Goal: Find specific page/section: Find specific page/section

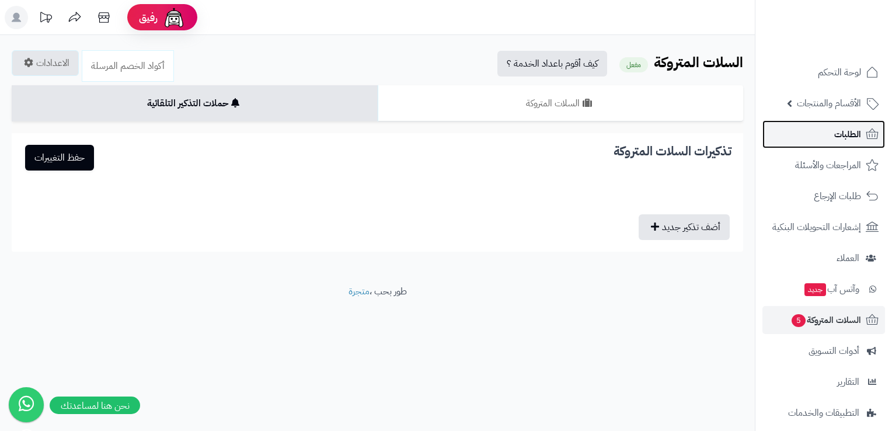
click at [845, 137] on span "الطلبات" at bounding box center [847, 134] width 27 height 16
